Goal: Information Seeking & Learning: Check status

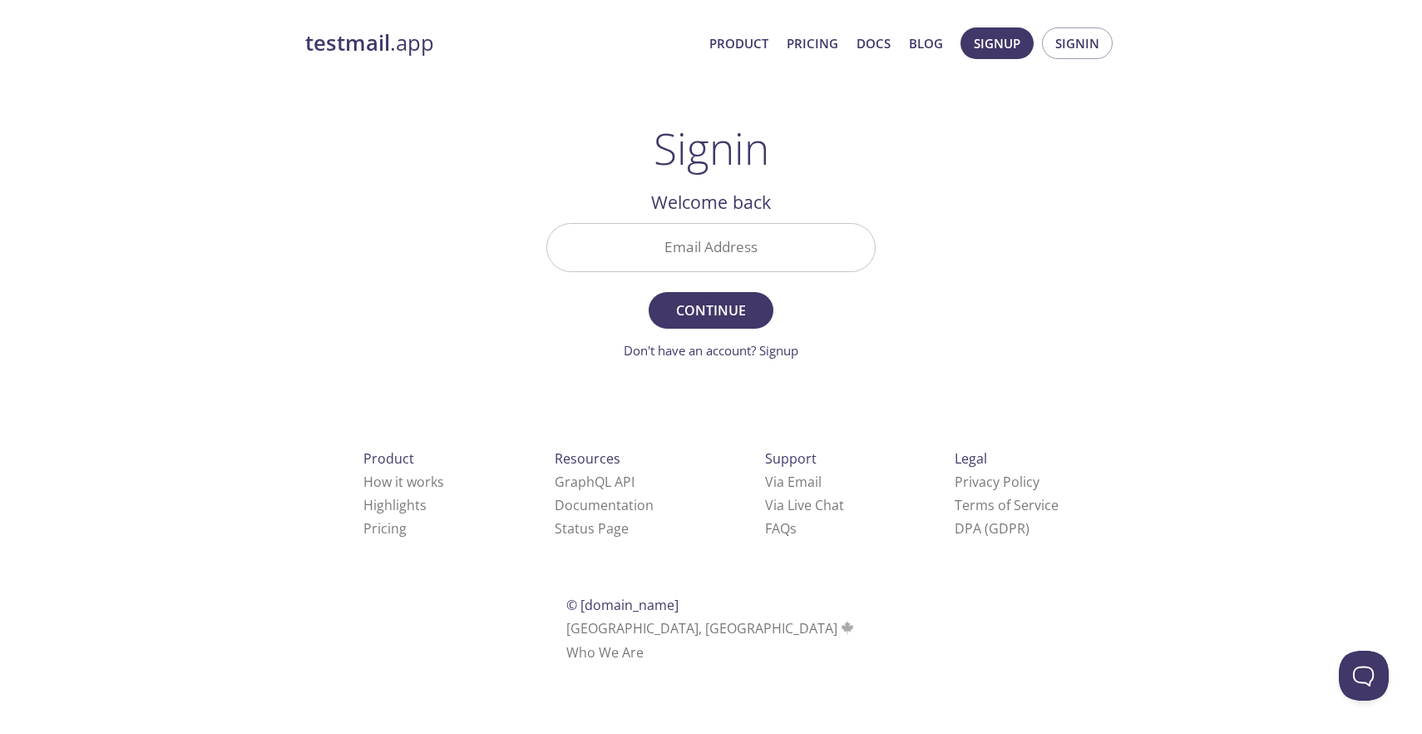
click at [848, 242] on input "Email Address" at bounding box center [711, 247] width 328 height 47
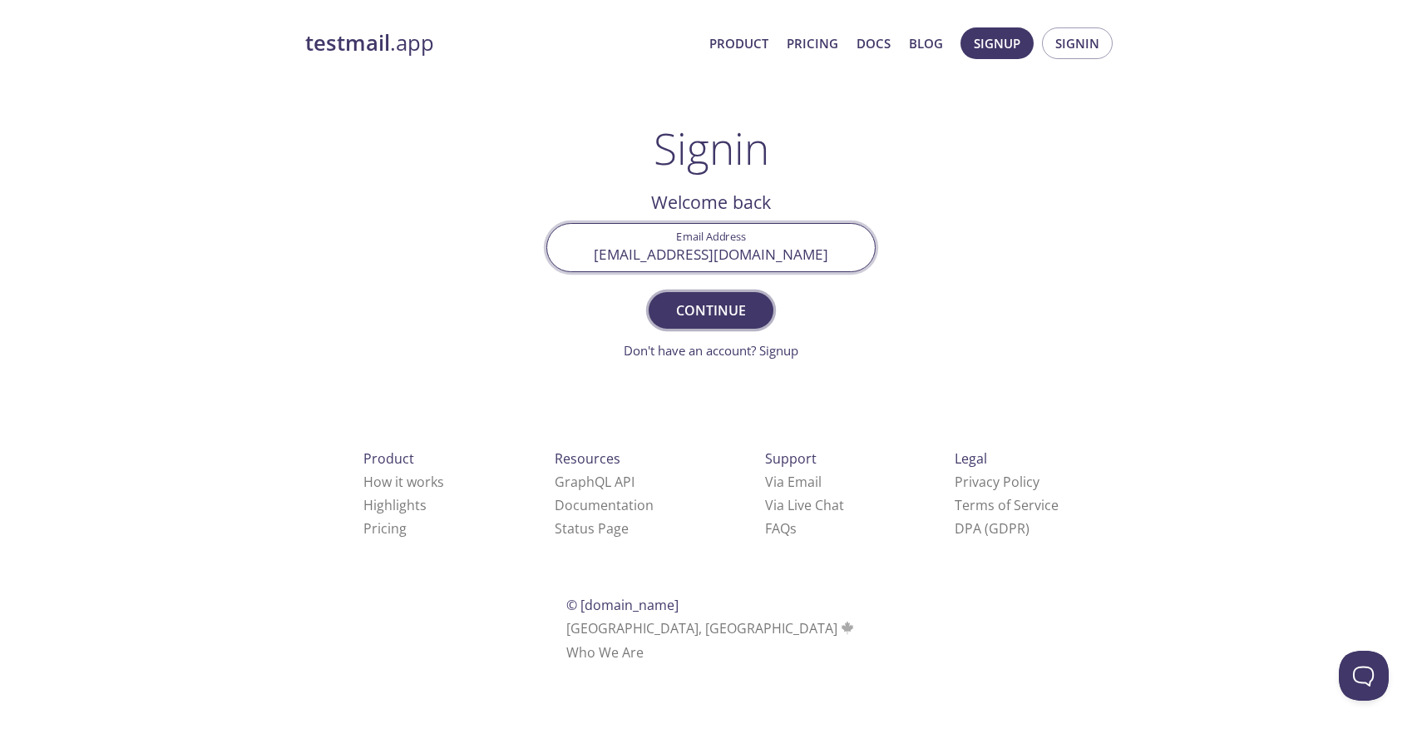
type input "[EMAIL_ADDRESS][DOMAIN_NAME]"
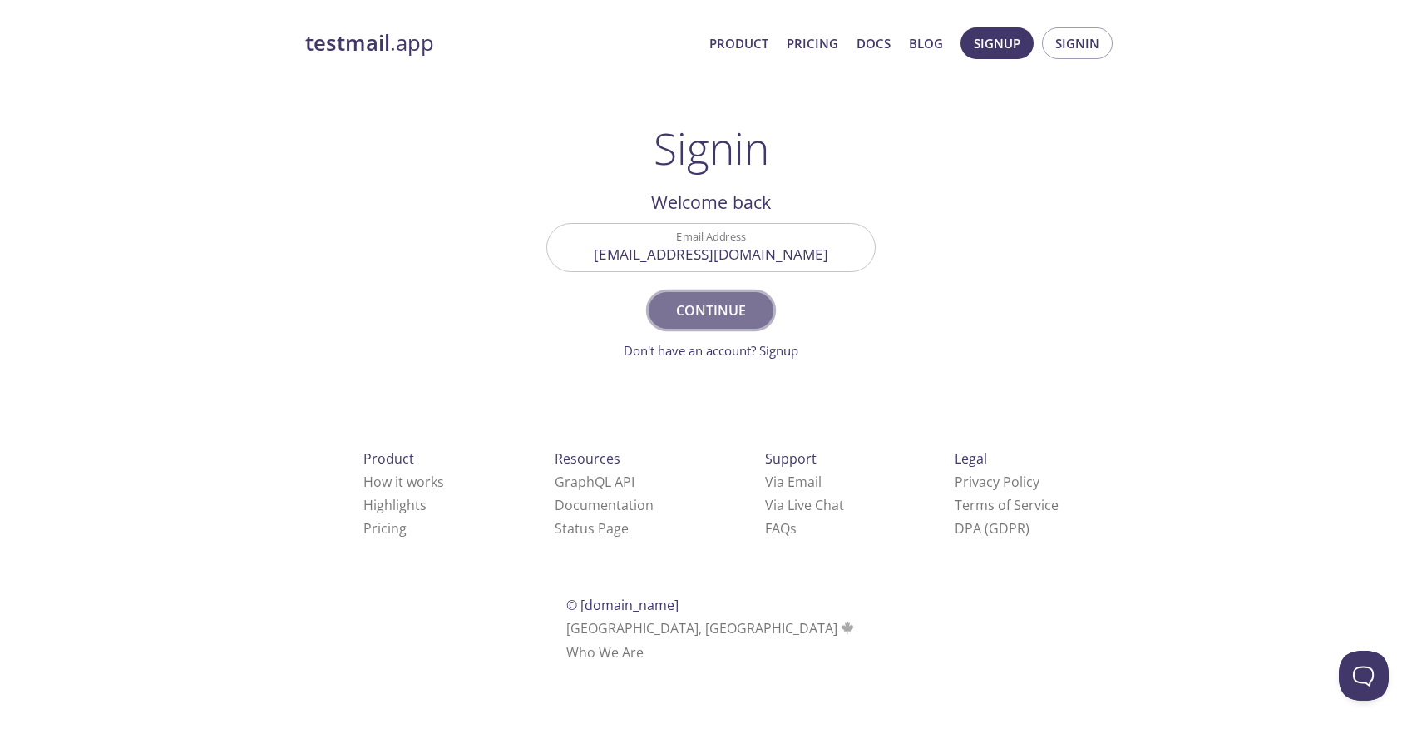
click at [728, 305] on span "Continue" at bounding box center [711, 310] width 88 height 23
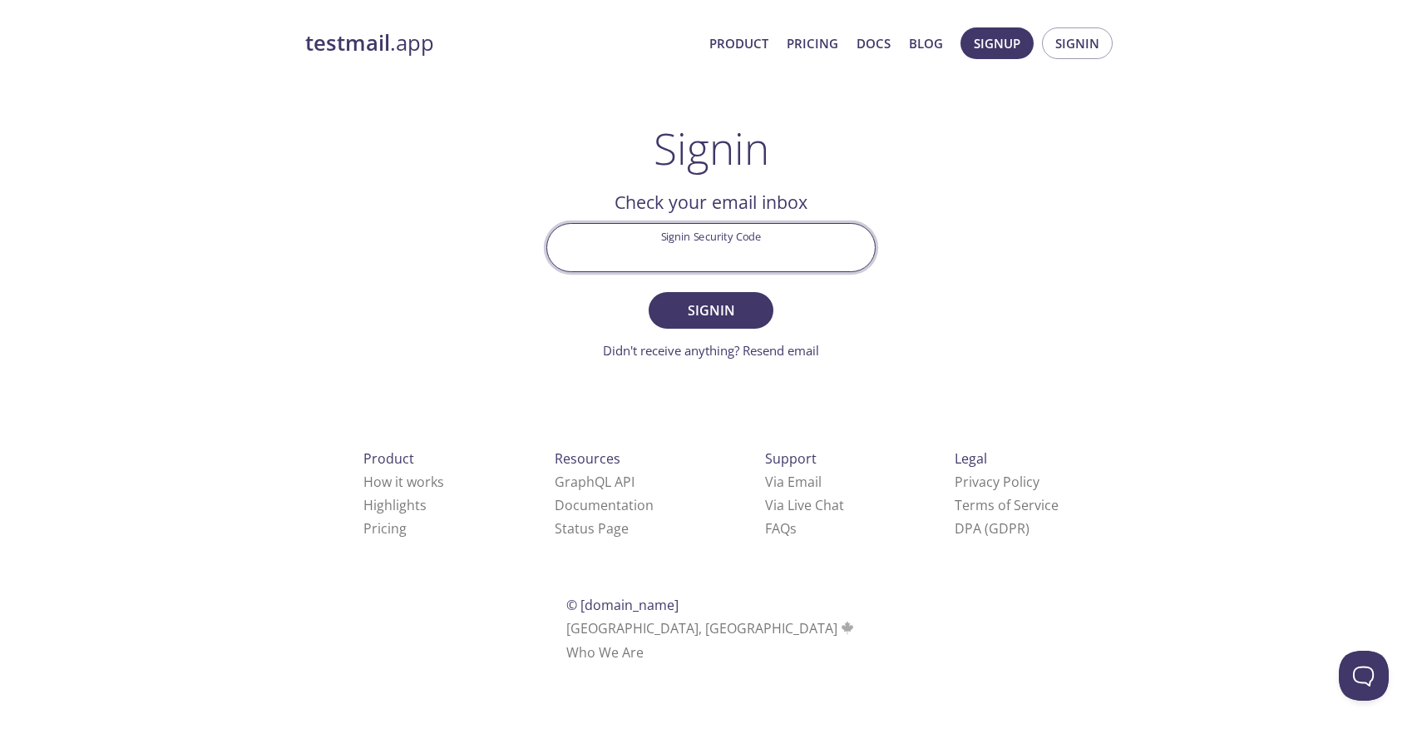
click at [677, 249] on input "Signin Security Code" at bounding box center [711, 247] width 328 height 47
type input "cfsbzqp"
click at [735, 313] on span "Signin" at bounding box center [711, 310] width 88 height 23
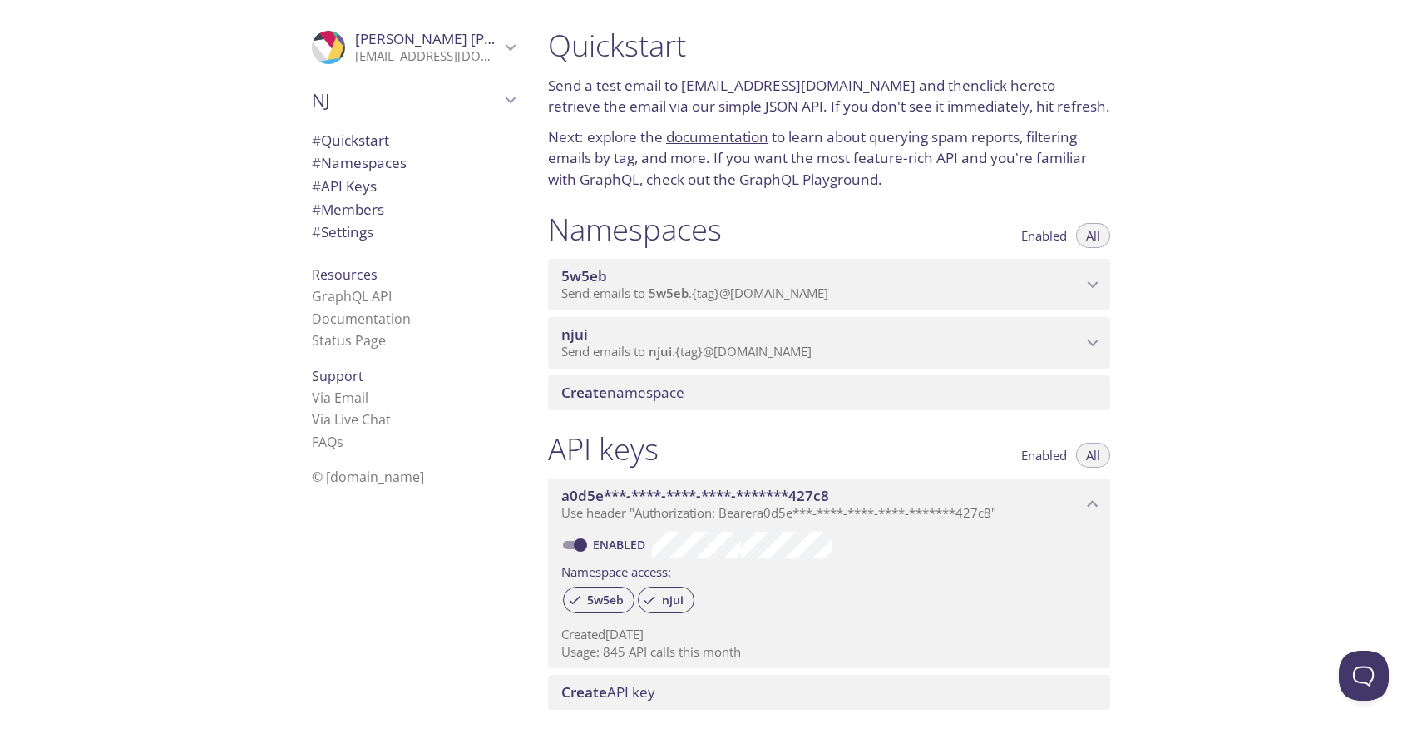
click at [1087, 344] on icon "njui namespace" at bounding box center [1093, 343] width 22 height 22
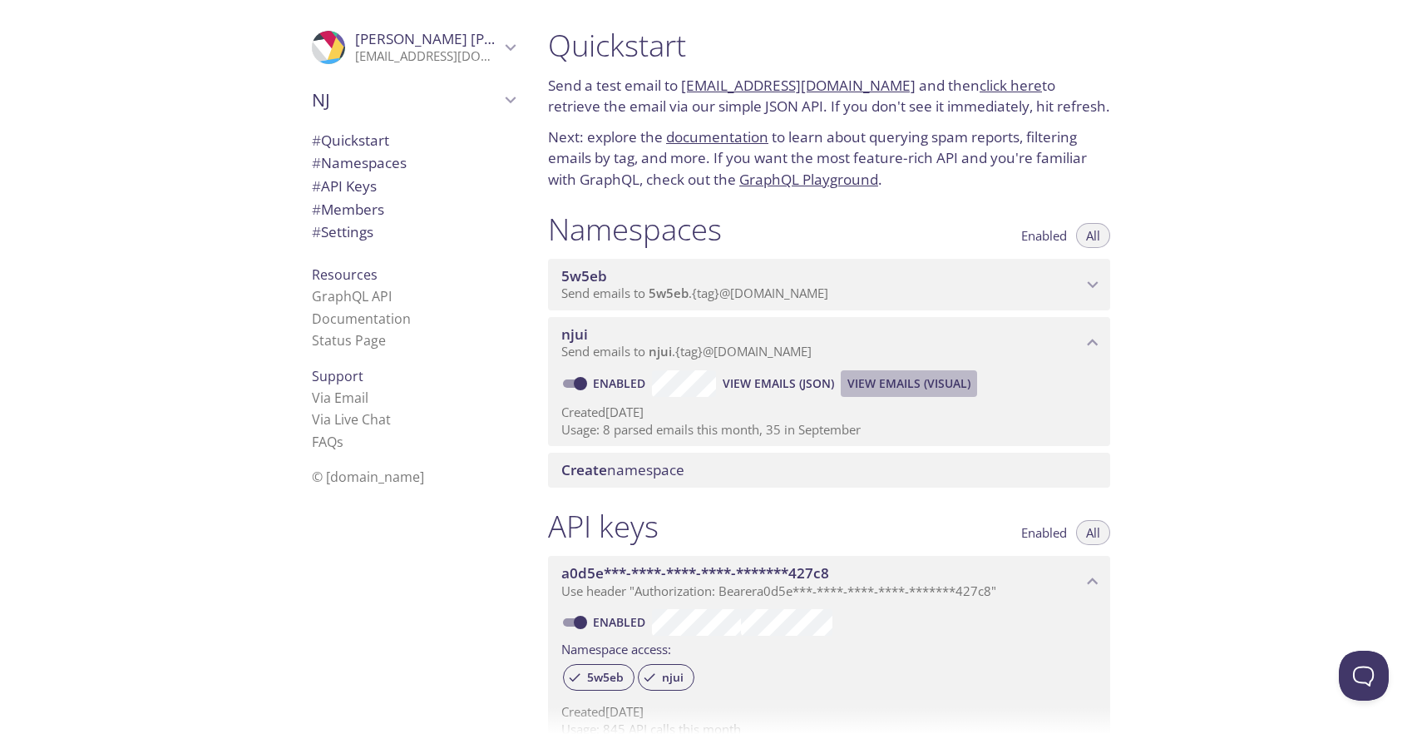
click at [930, 383] on span "View Emails (Visual)" at bounding box center [909, 383] width 123 height 20
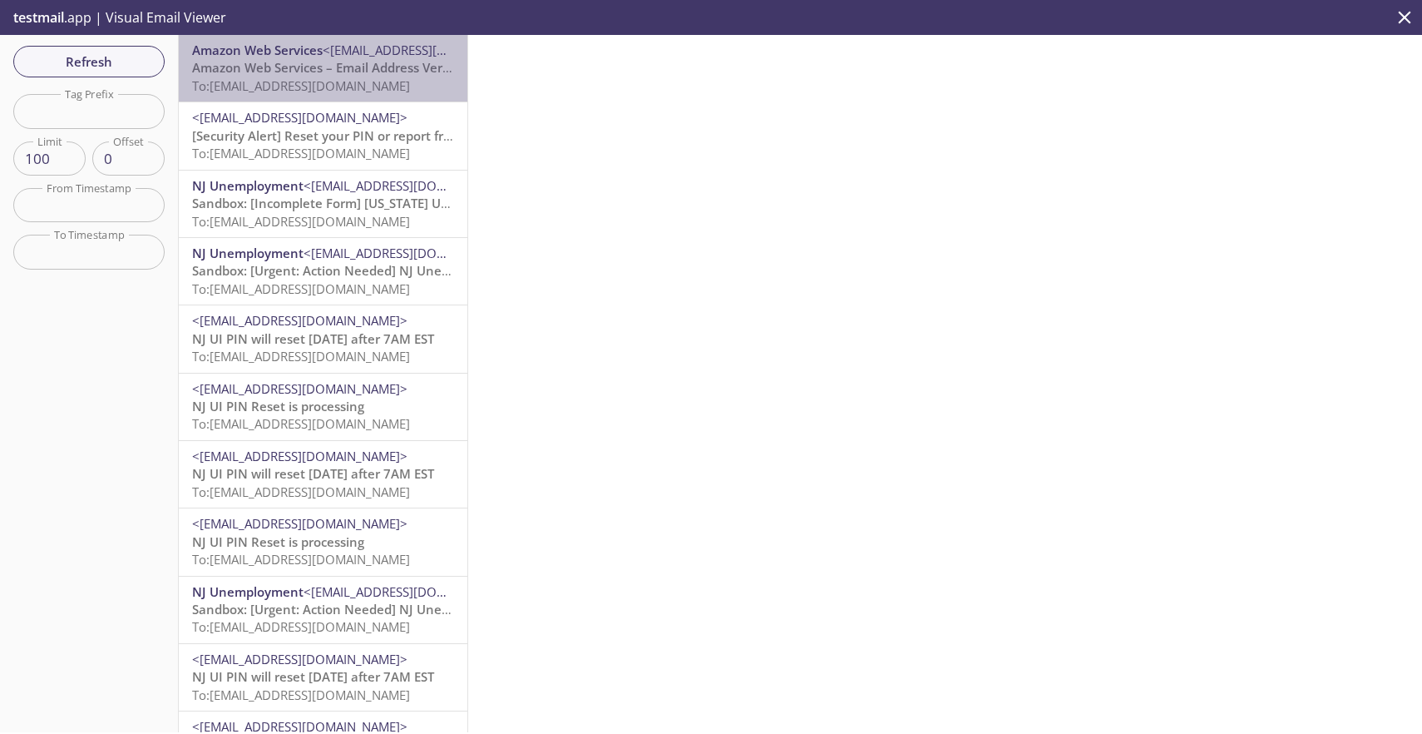
click at [363, 91] on span "To: [EMAIL_ADDRESS][DOMAIN_NAME]" at bounding box center [301, 85] width 218 height 17
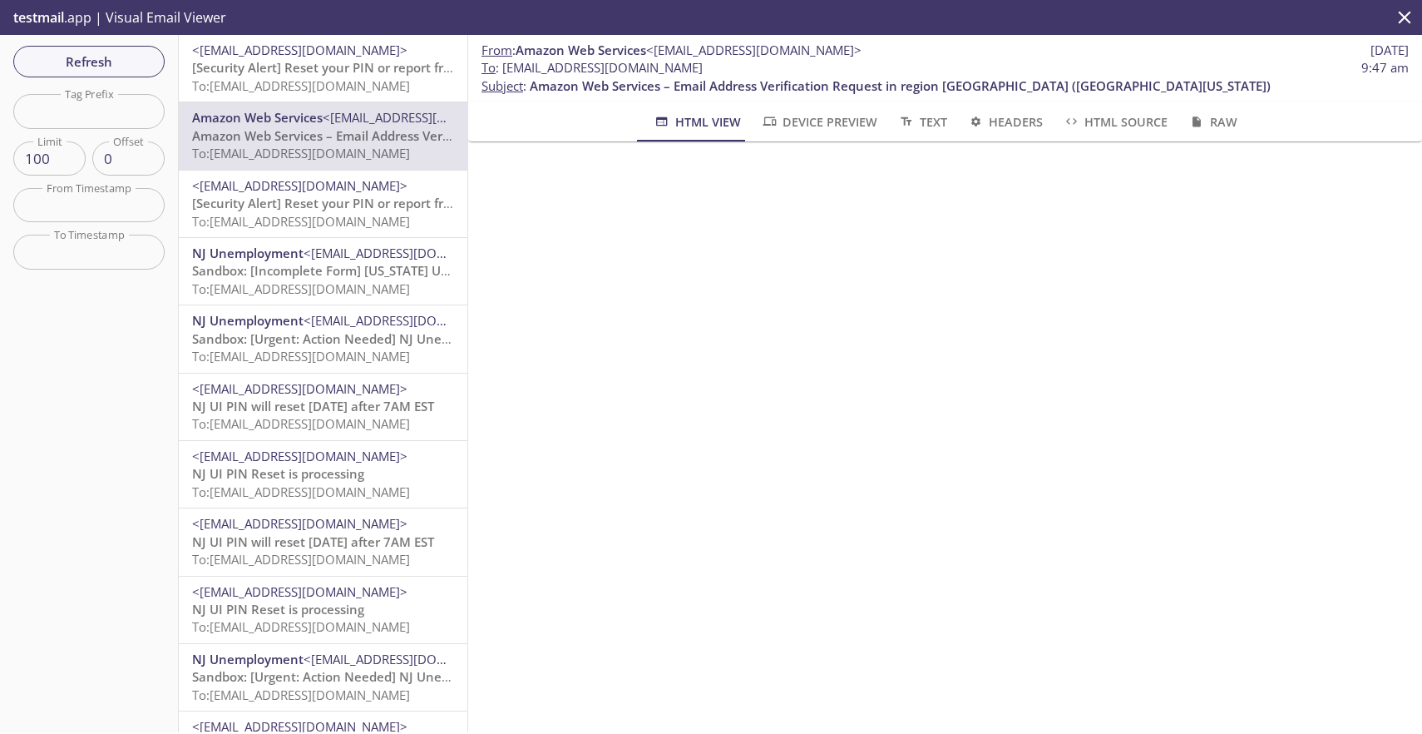
click at [312, 66] on span "[Security Alert] Reset your PIN or report fraud" at bounding box center [329, 67] width 274 height 17
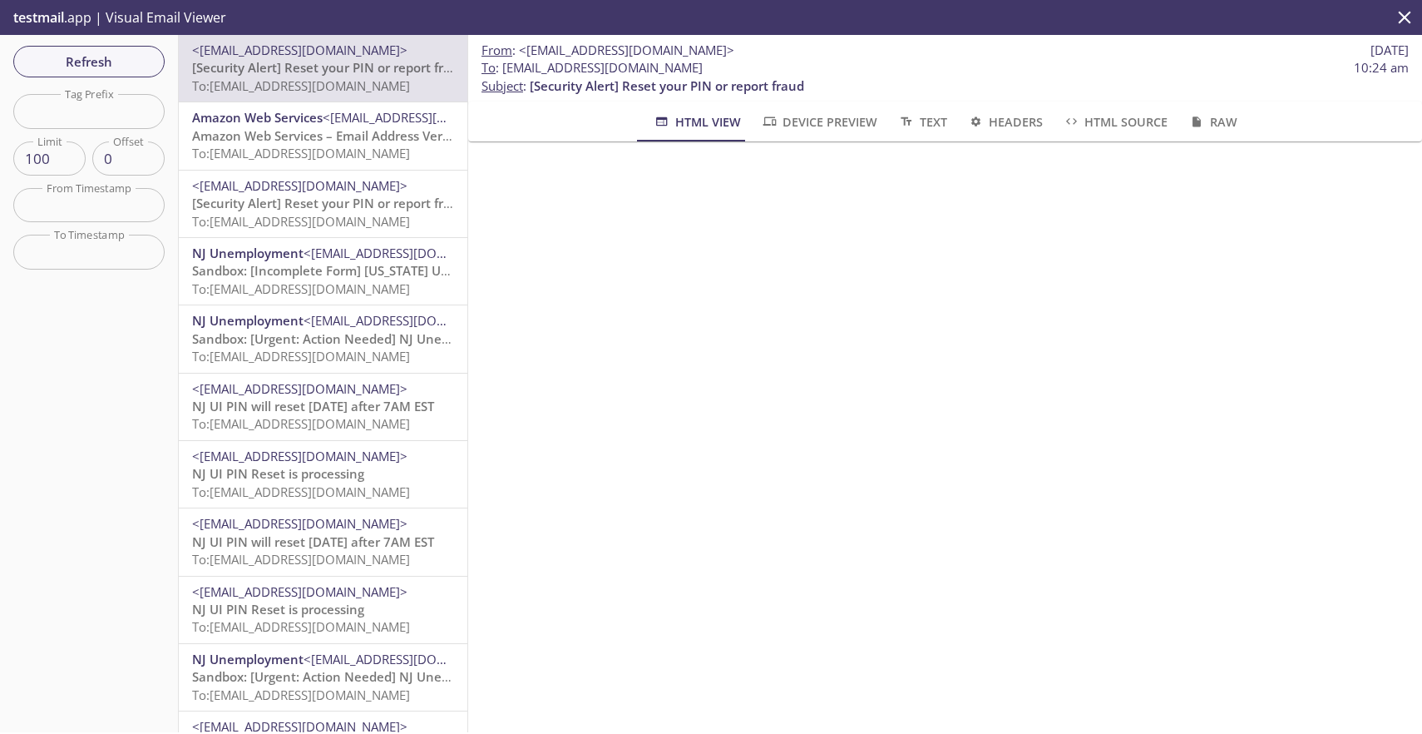
scroll to position [326, 0]
